Goal: Go to known website: Access a specific website the user already knows

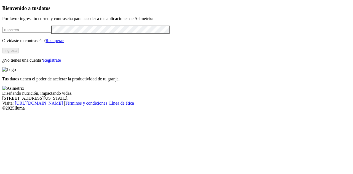
type input "eric.morales@aliar.com.co"
click at [19, 54] on button "Ingresa" at bounding box center [10, 51] width 17 height 6
